Goal: Use online tool/utility: Utilize a website feature to perform a specific function

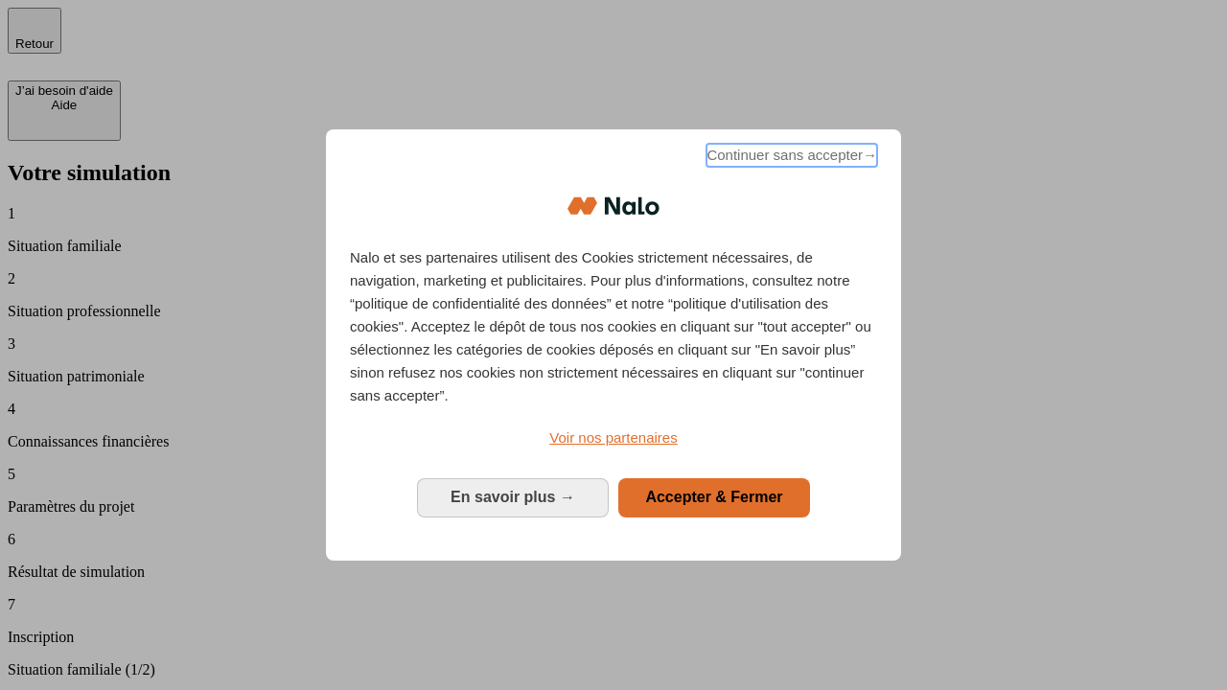
click at [790, 158] on span "Continuer sans accepter →" at bounding box center [792, 155] width 171 height 23
